Goal: Information Seeking & Learning: Learn about a topic

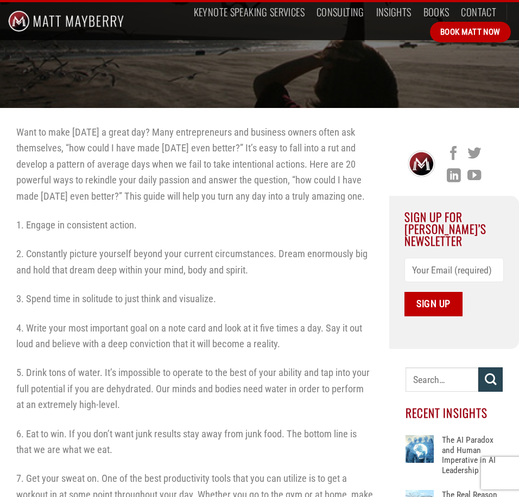
scroll to position [217, 0]
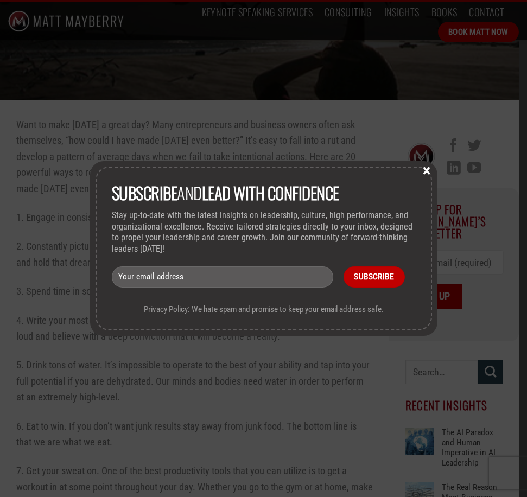
click at [422, 170] on button "×" at bounding box center [426, 170] width 16 height 10
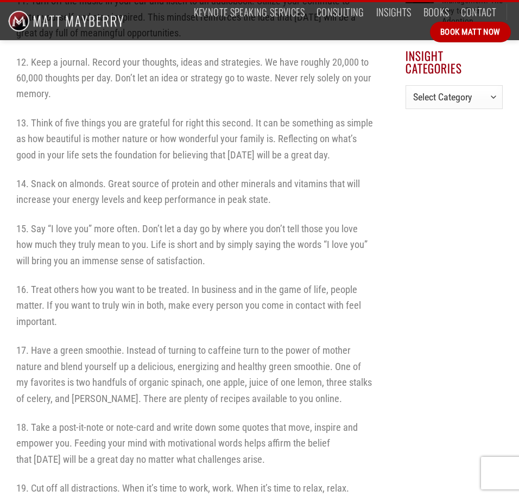
scroll to position [922, 0]
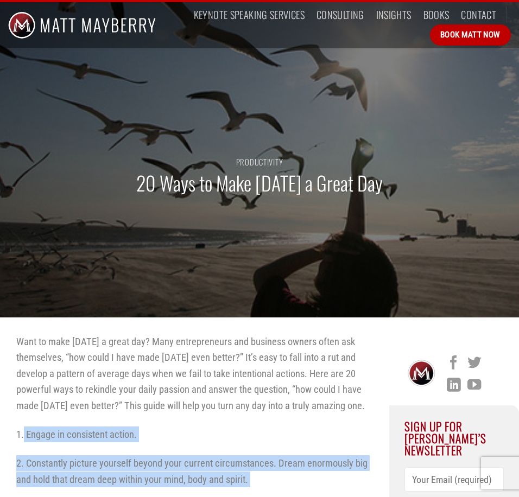
drag, startPoint x: 264, startPoint y: 285, endPoint x: 25, endPoint y: 428, distance: 278.4
drag, startPoint x: 25, startPoint y: 428, endPoint x: 47, endPoint y: 439, distance: 24.8
copy div "Loremi do sitametcon adipis. 7. Elitseddoe tempori utlabore etdolo magn aliquae…"
